Goal: Task Accomplishment & Management: Use online tool/utility

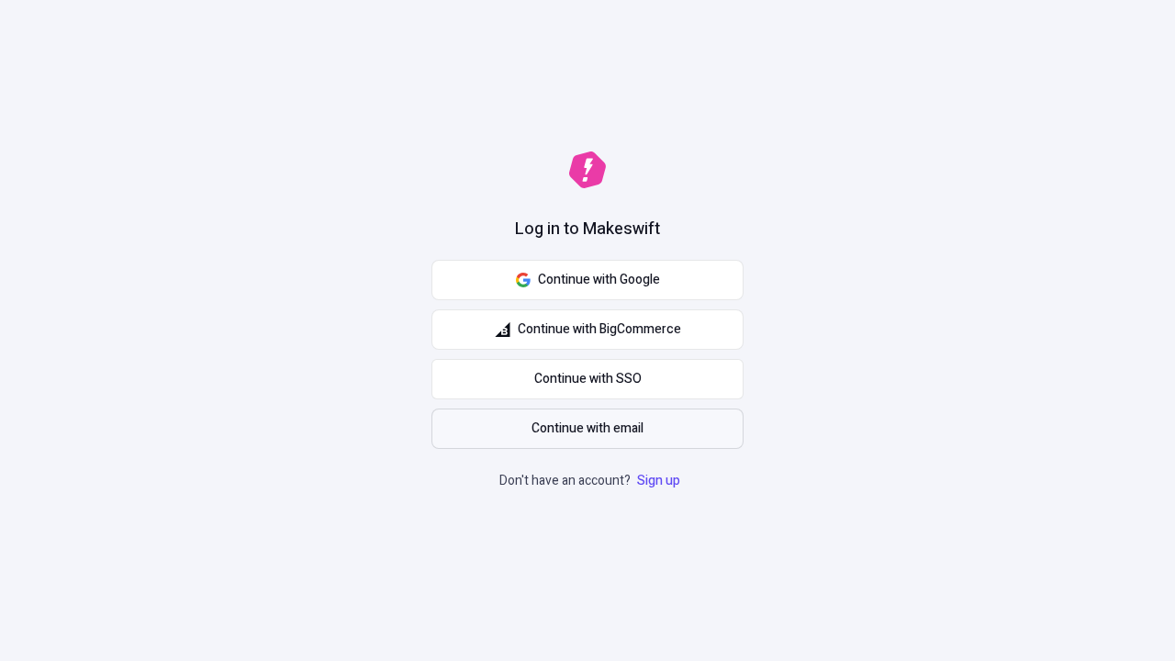
click at [587, 429] on span "Continue with email" at bounding box center [587, 428] width 112 height 20
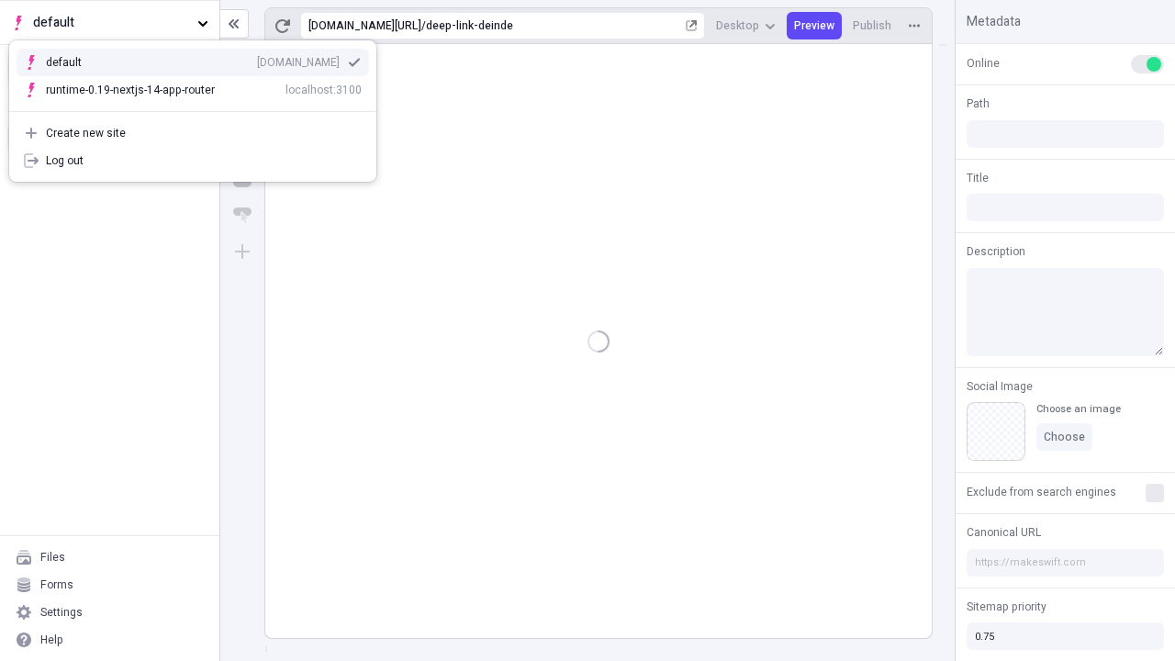
type input "/deep-link-deinde"
click at [257, 59] on div "[DOMAIN_NAME]" at bounding box center [298, 62] width 83 height 15
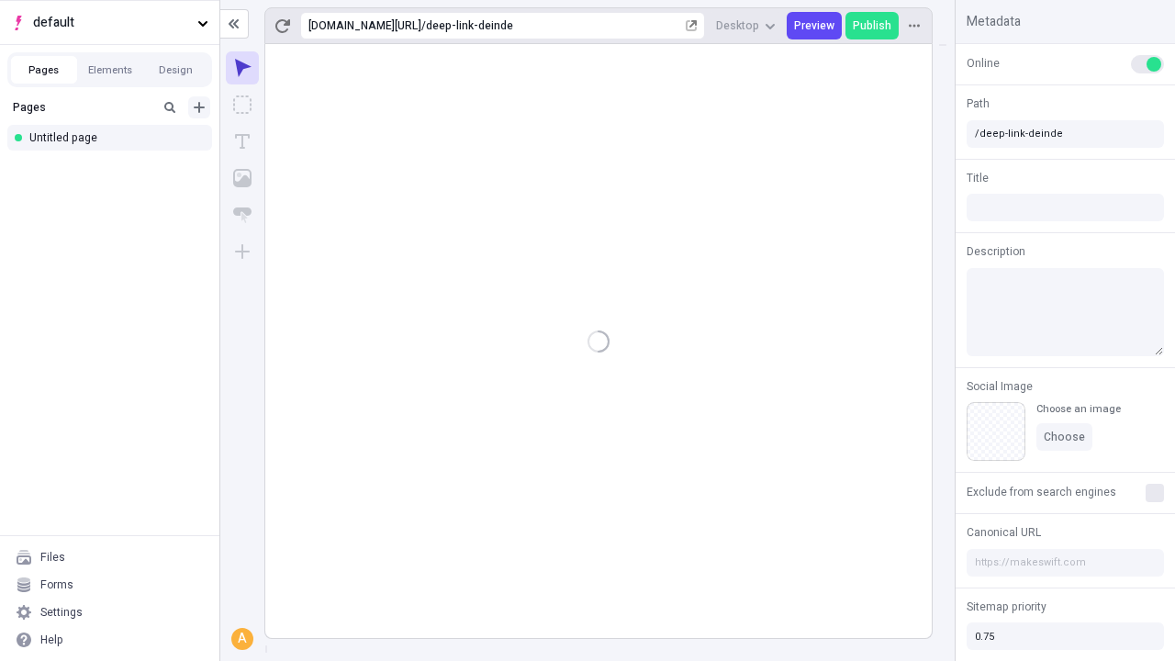
click at [199, 107] on icon "Add new" at bounding box center [199, 107] width 11 height 11
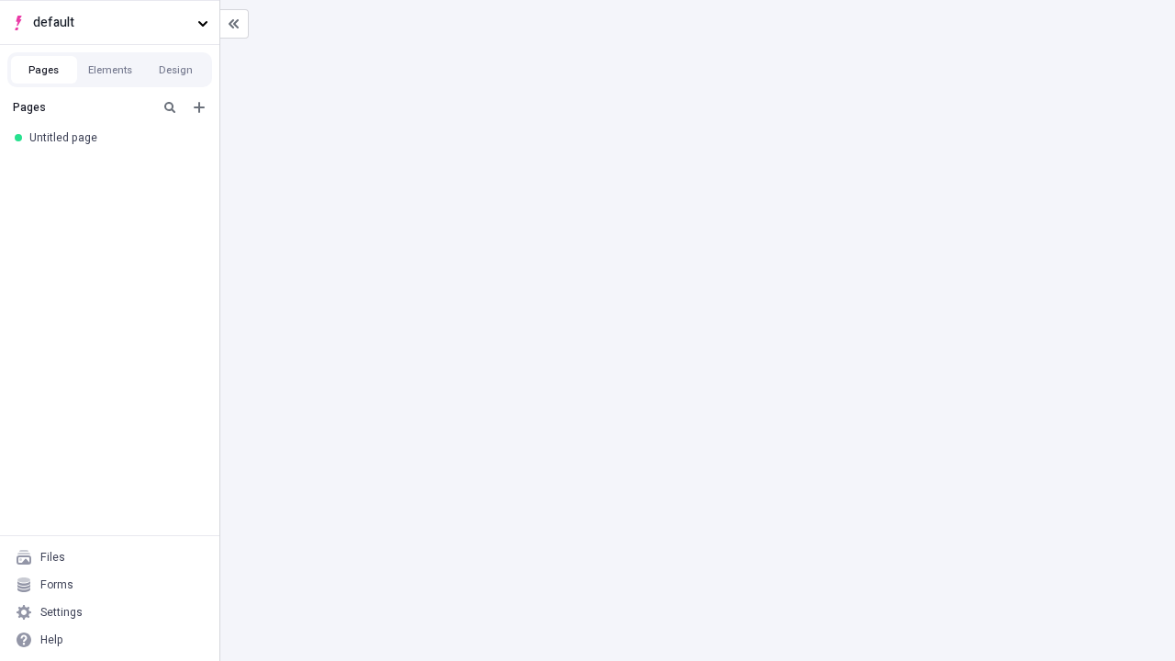
click at [115, 167] on div "Blank page" at bounding box center [115, 171] width 176 height 28
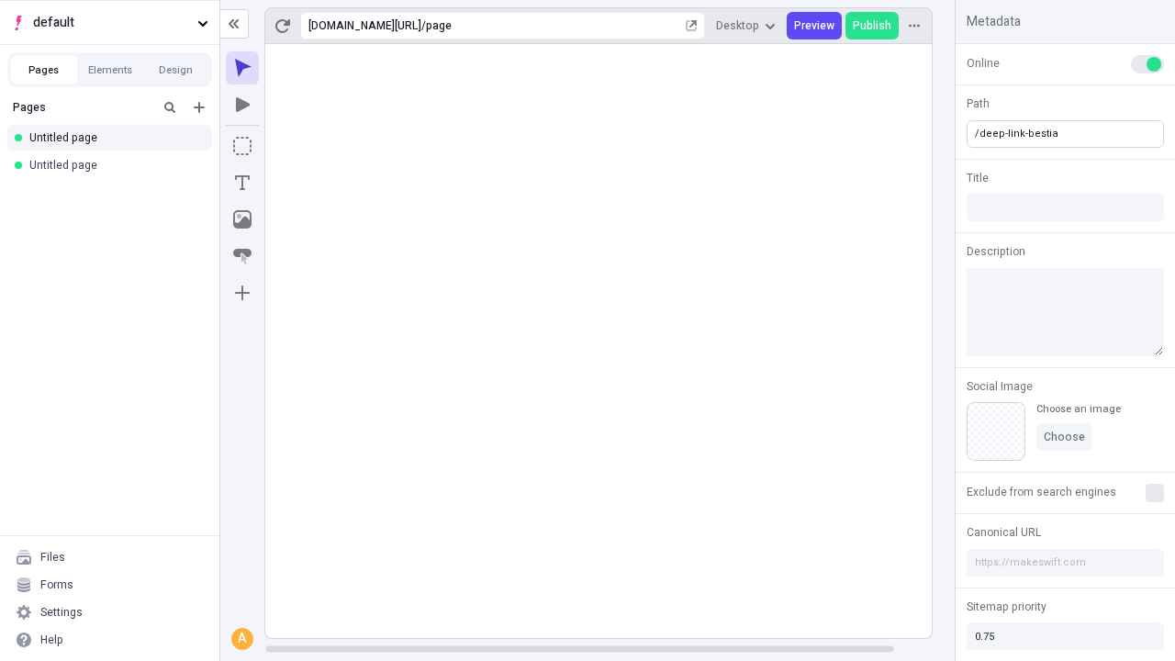
type input "/deep-link-bestia"
click at [199, 107] on icon "Add new" at bounding box center [199, 107] width 11 height 11
click at [115, 167] on div "Blank page" at bounding box center [115, 170] width 176 height 28
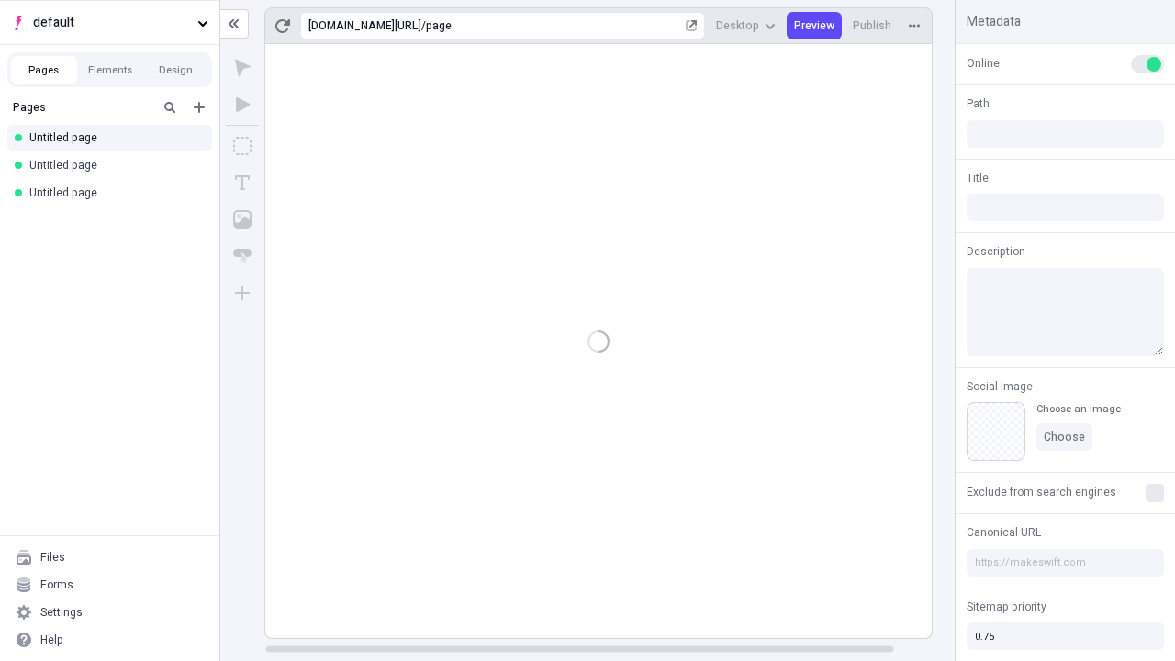
type input "/page"
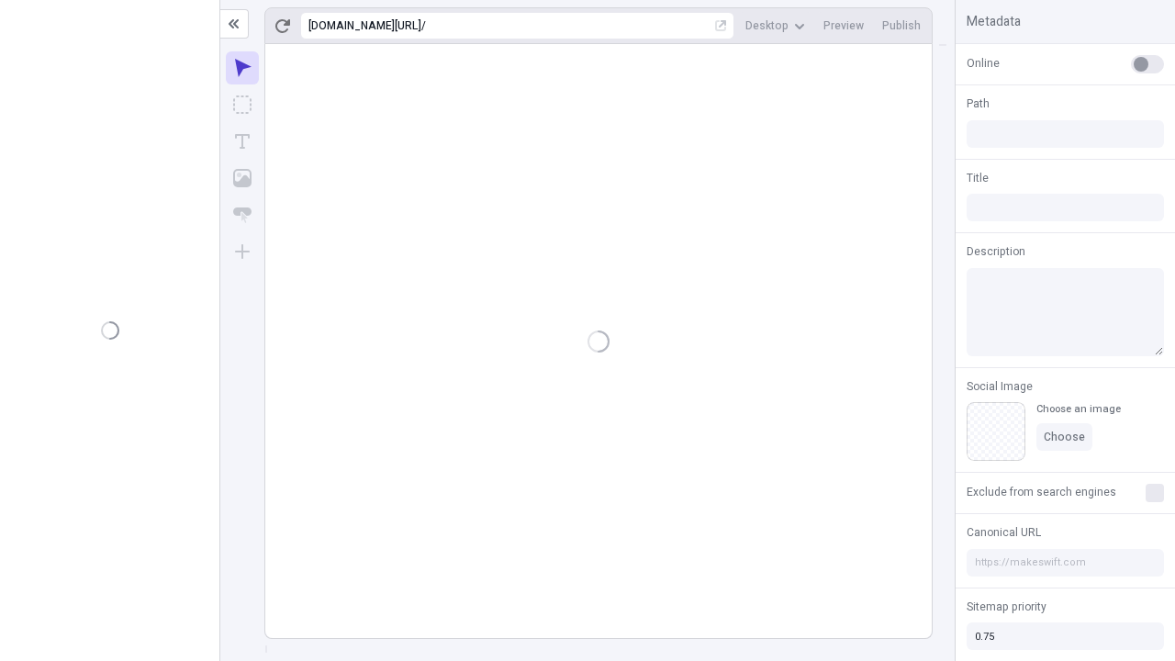
type input "/deep-link-bestia"
